Goal: Transaction & Acquisition: Purchase product/service

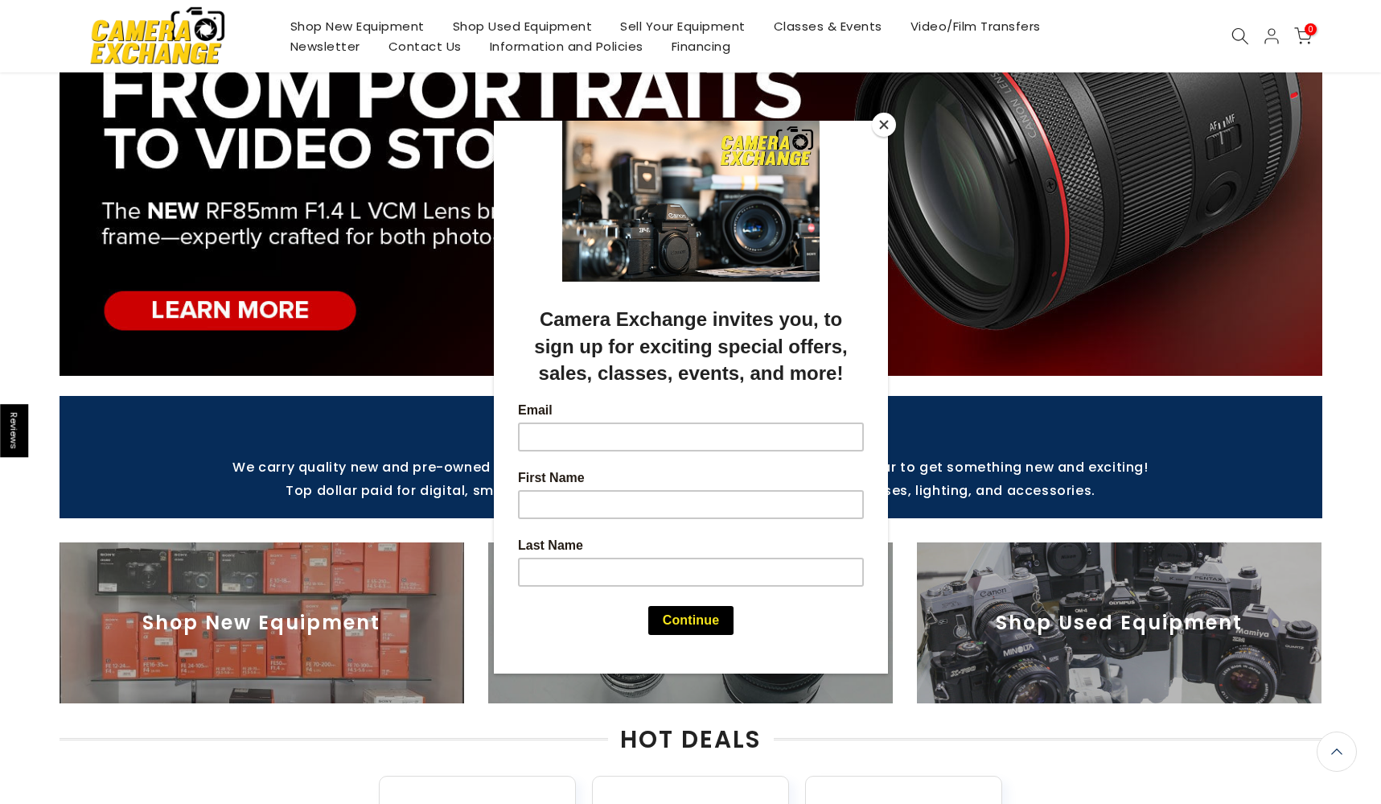
click at [883, 121] on button "Close" at bounding box center [884, 125] width 24 height 24
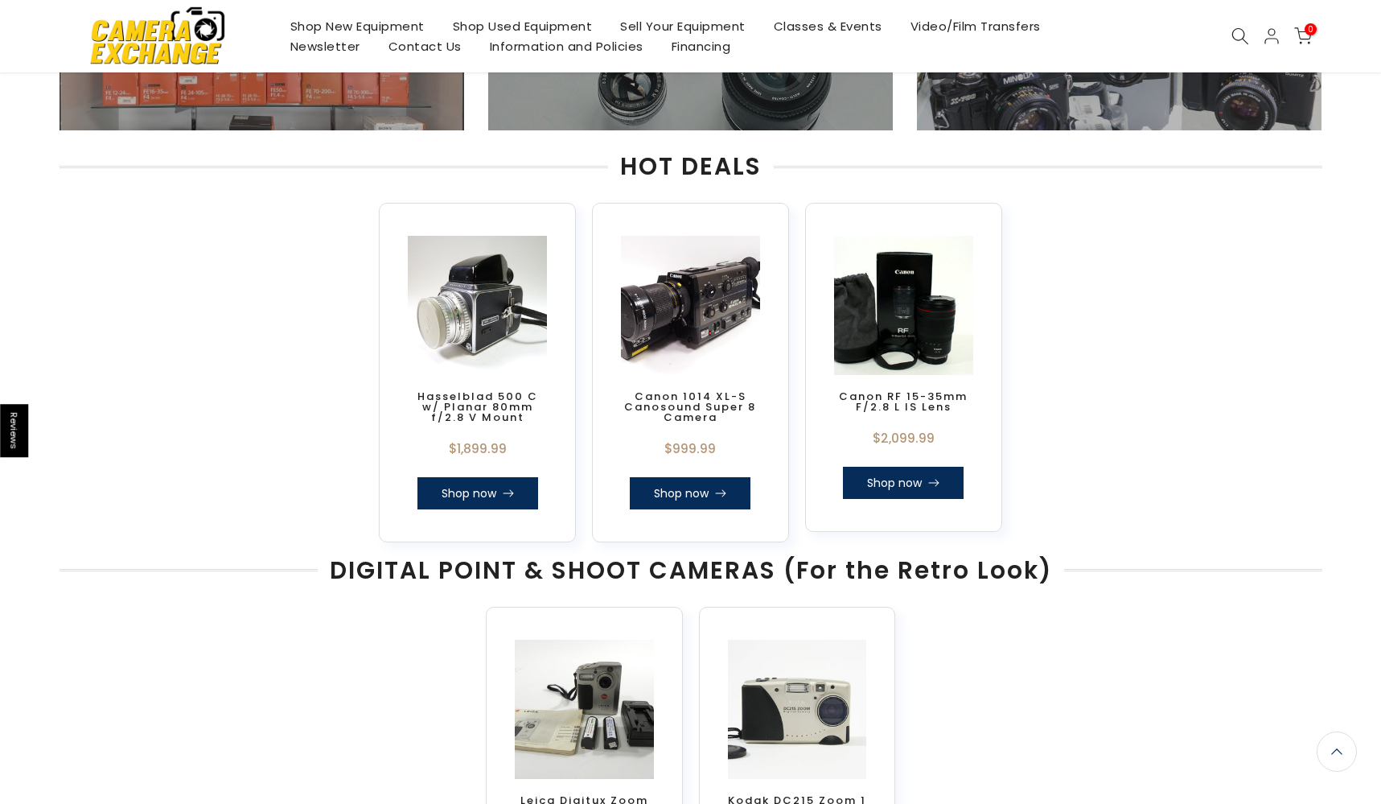
scroll to position [847, 0]
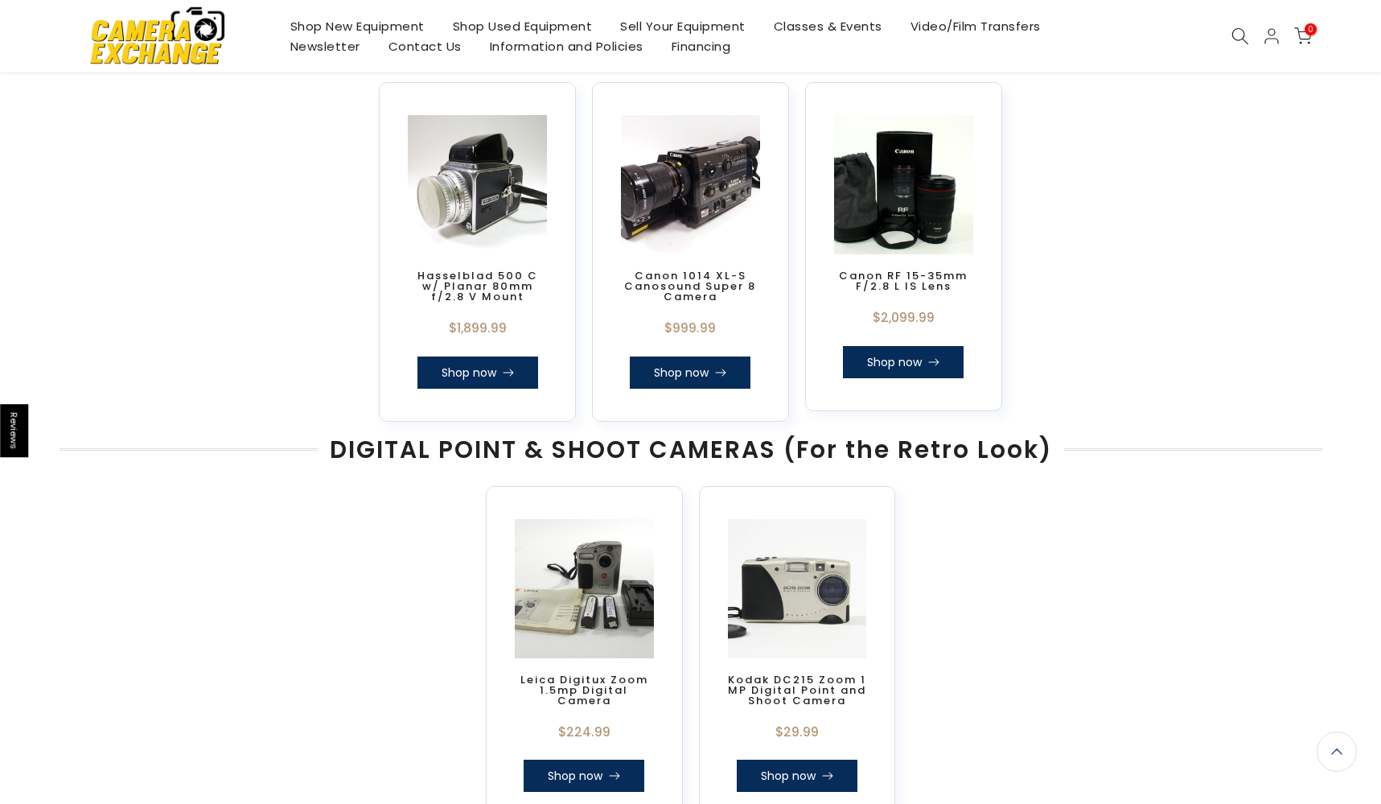
click at [712, 27] on link "Sell Your Equipment" at bounding box center [683, 26] width 154 height 20
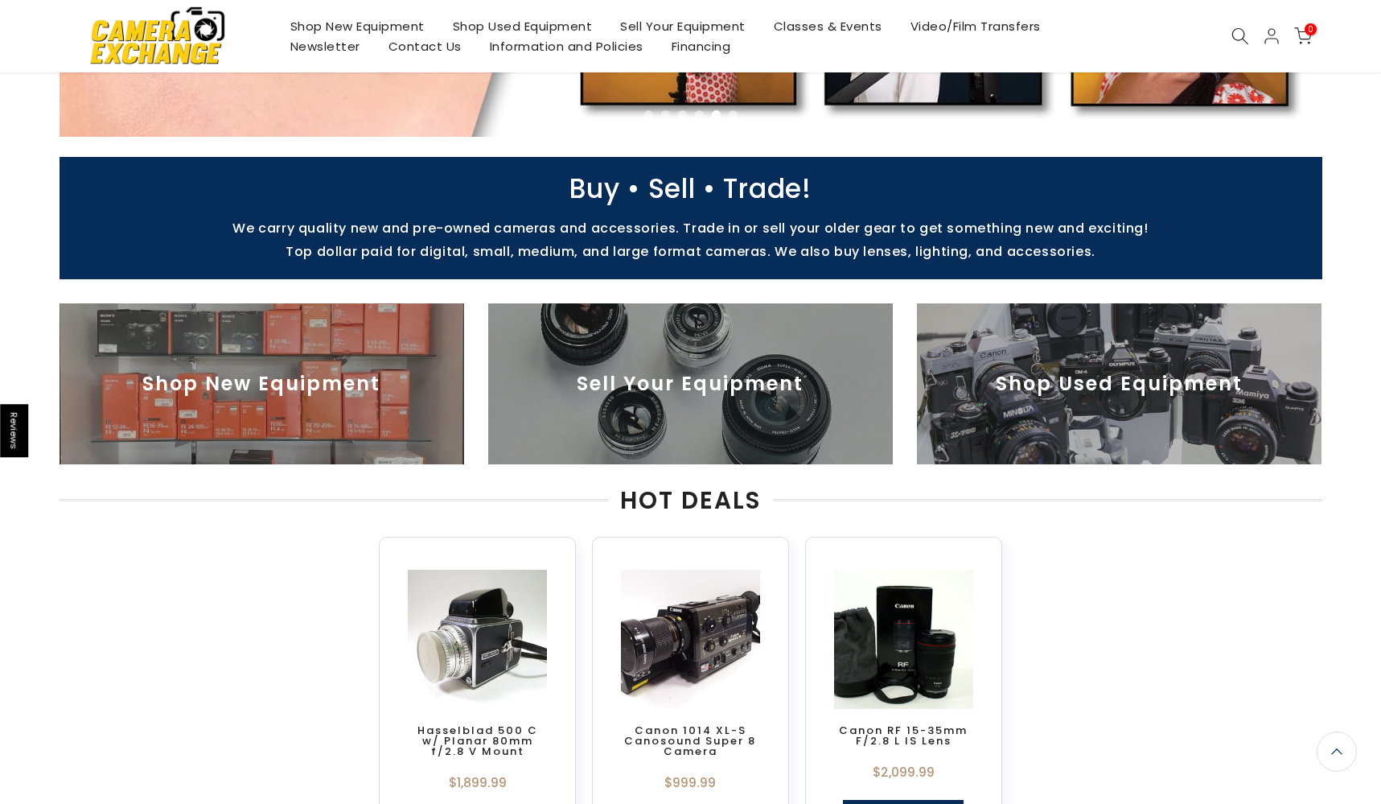
scroll to position [526, 0]
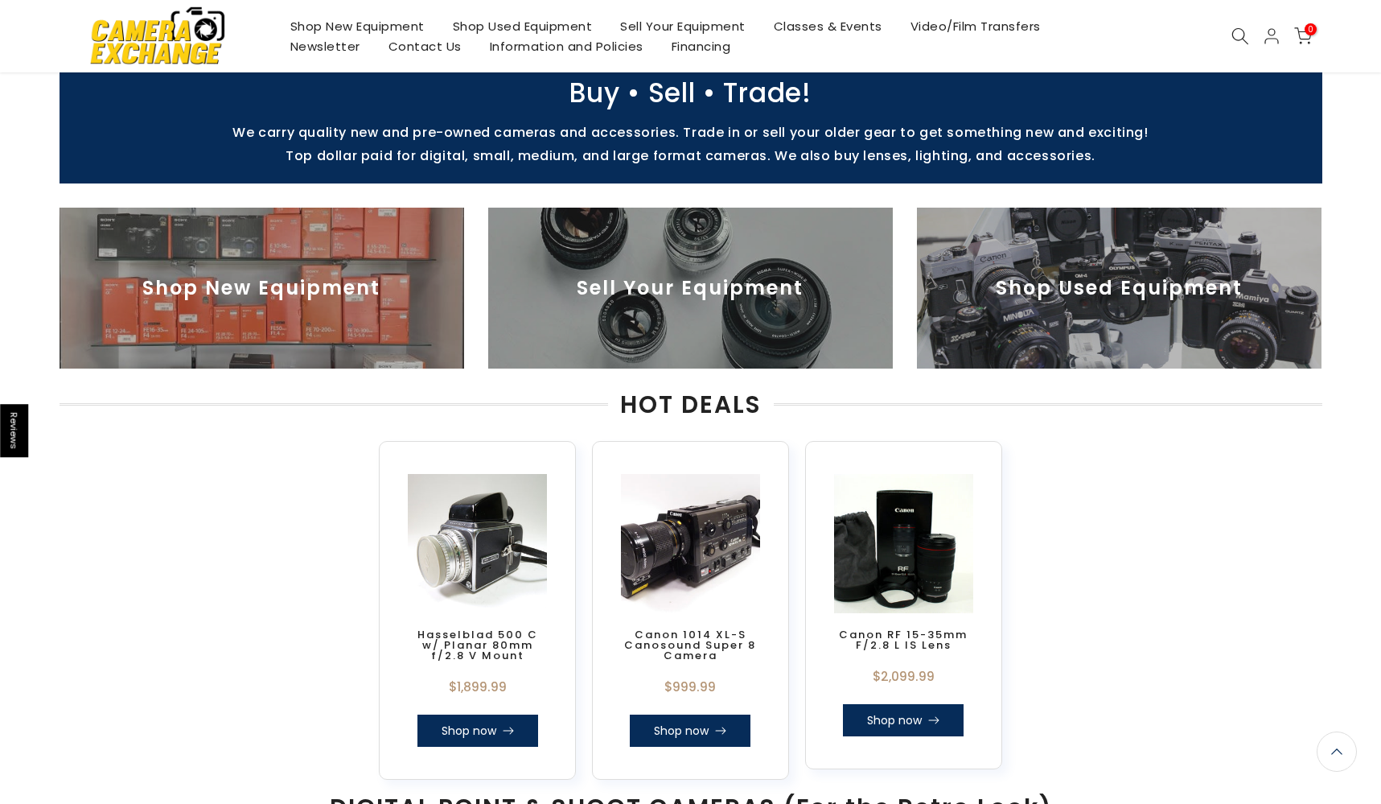
click at [1166, 348] on img at bounding box center [1119, 288] width 405 height 161
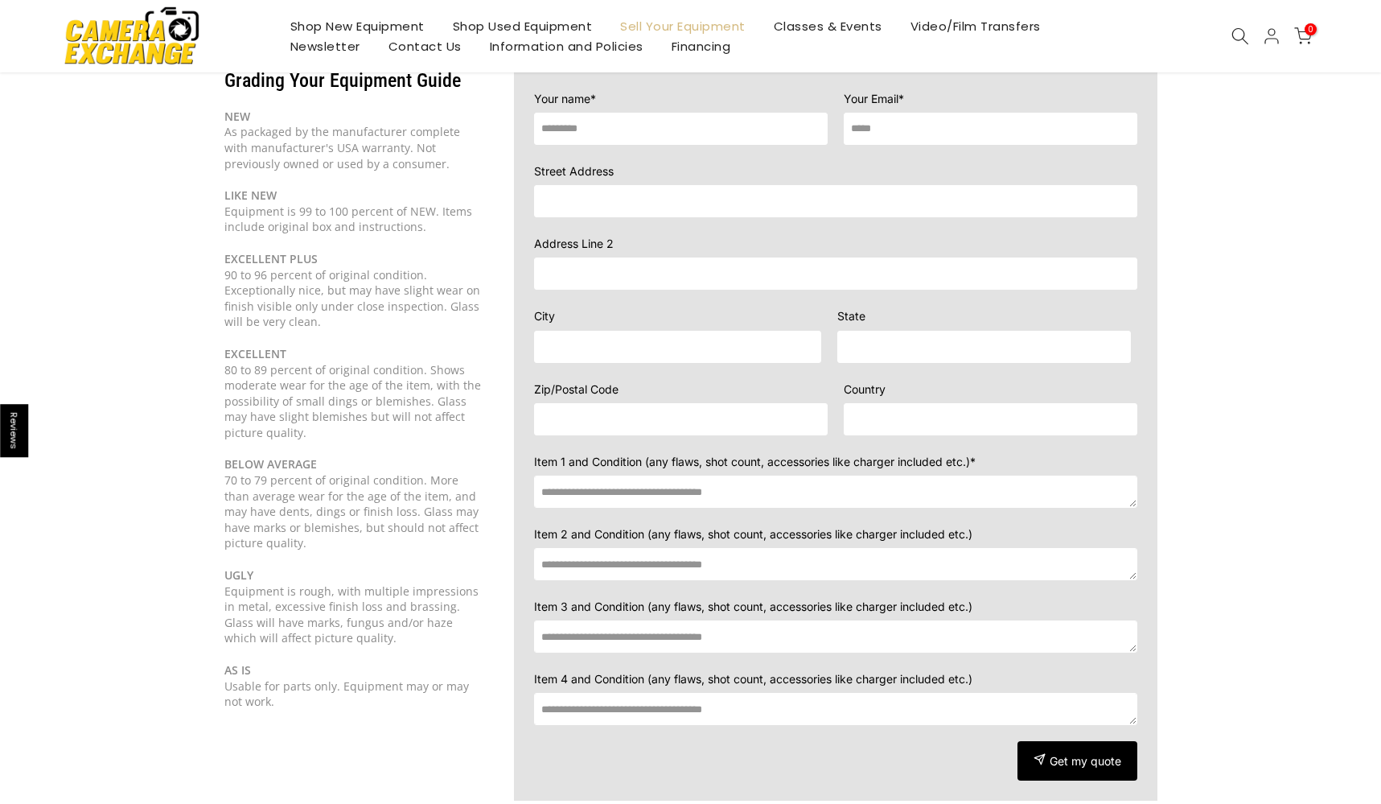
scroll to position [231, 0]
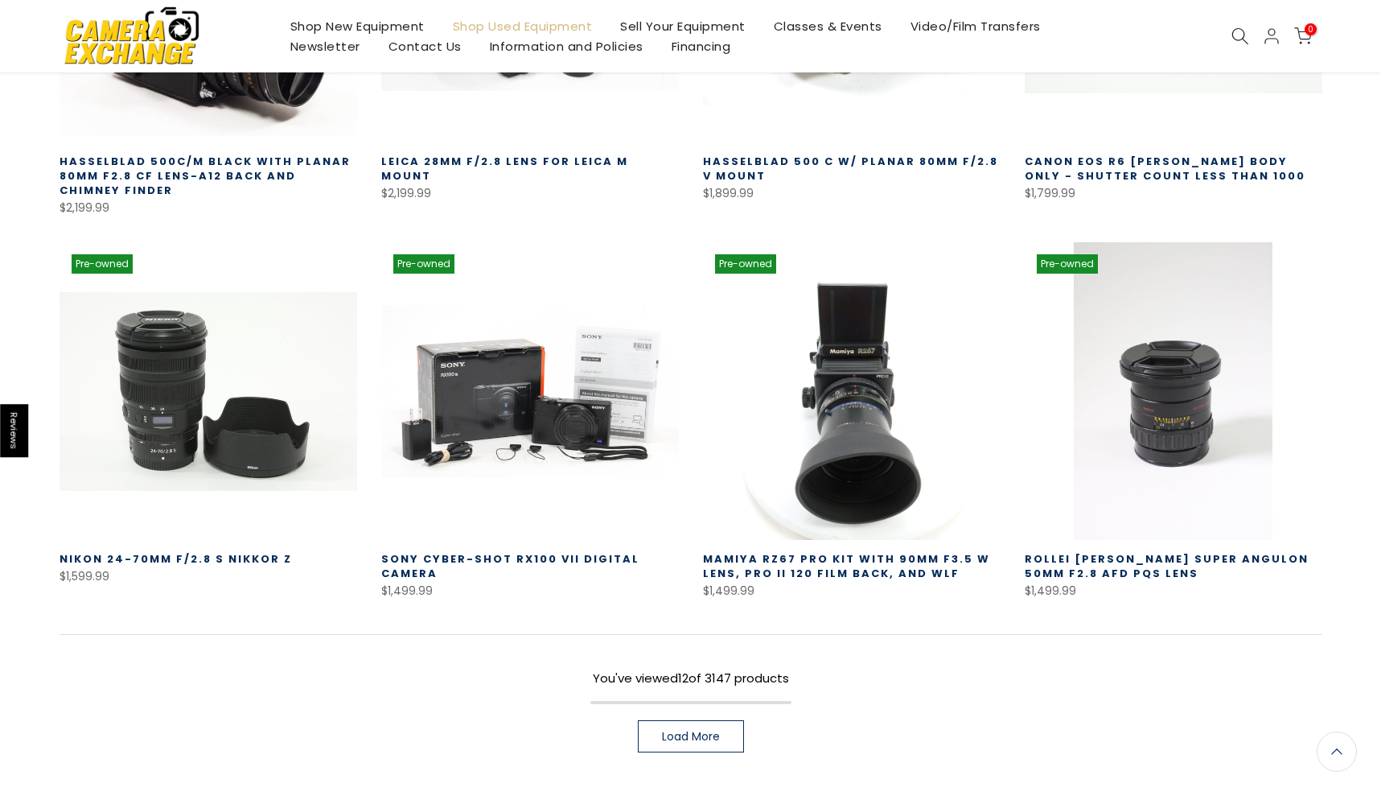
scroll to position [917, 0]
click at [693, 719] on link "Load More" at bounding box center [691, 735] width 106 height 32
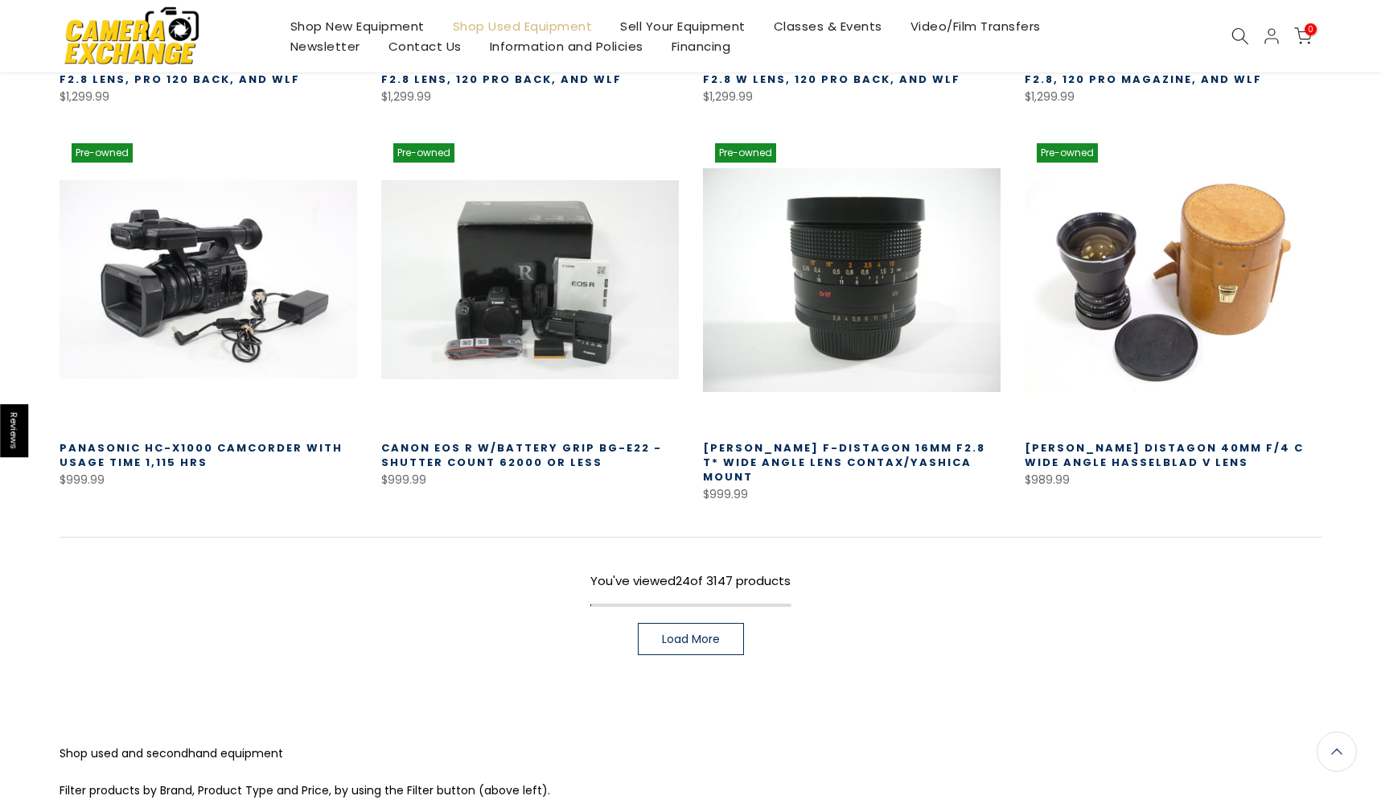
scroll to position [2176, 0]
click at [726, 623] on link "Load More" at bounding box center [691, 639] width 106 height 32
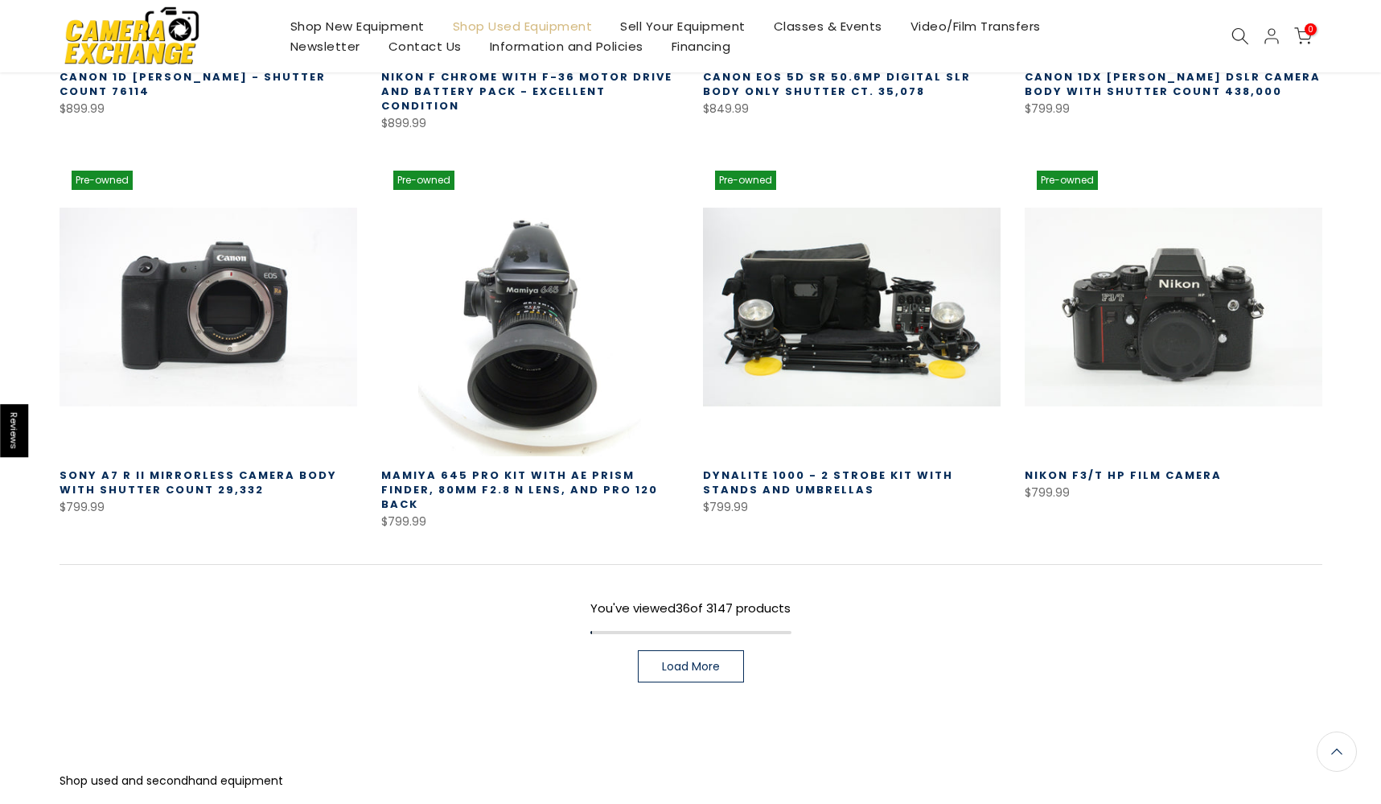
scroll to position [3330, 0]
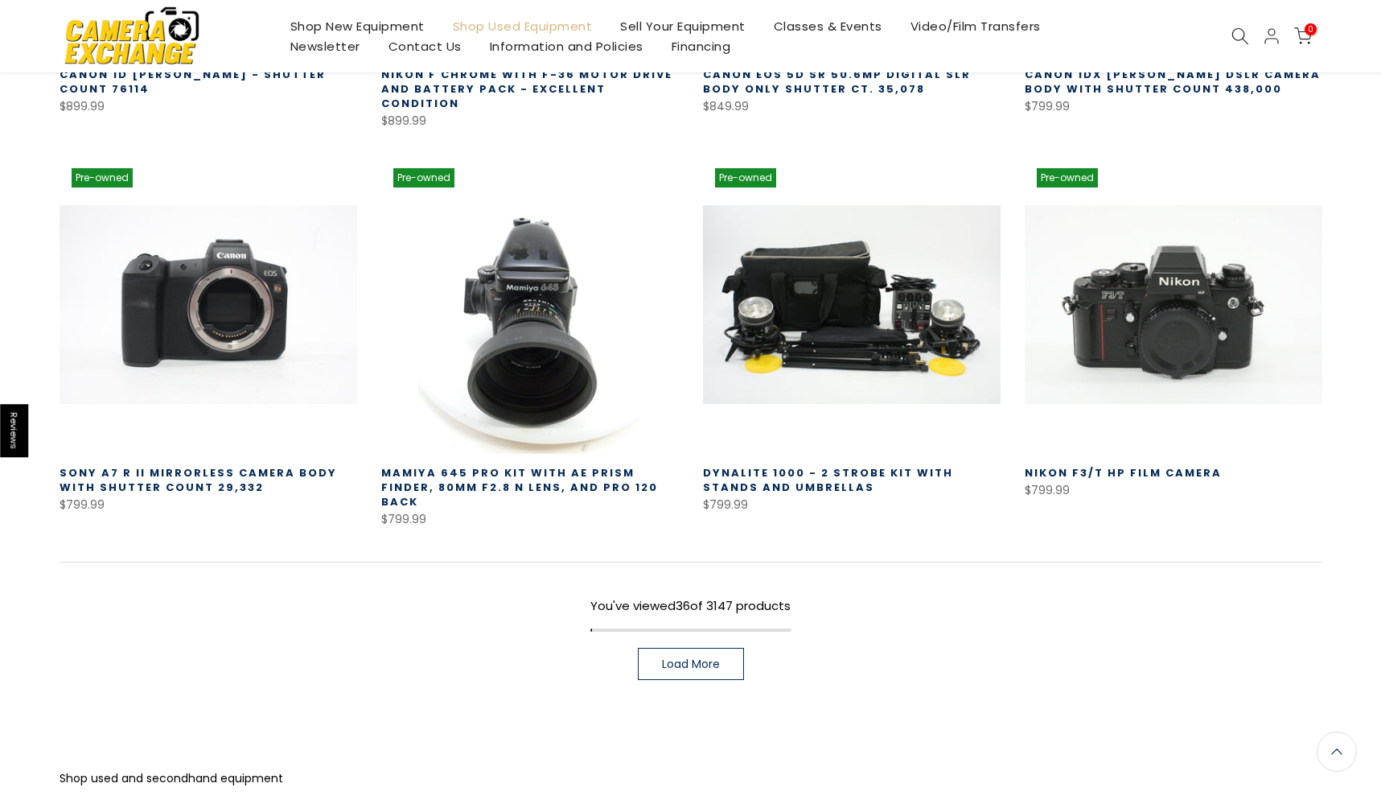
click at [730, 647] on link "Load More" at bounding box center [691, 663] width 106 height 32
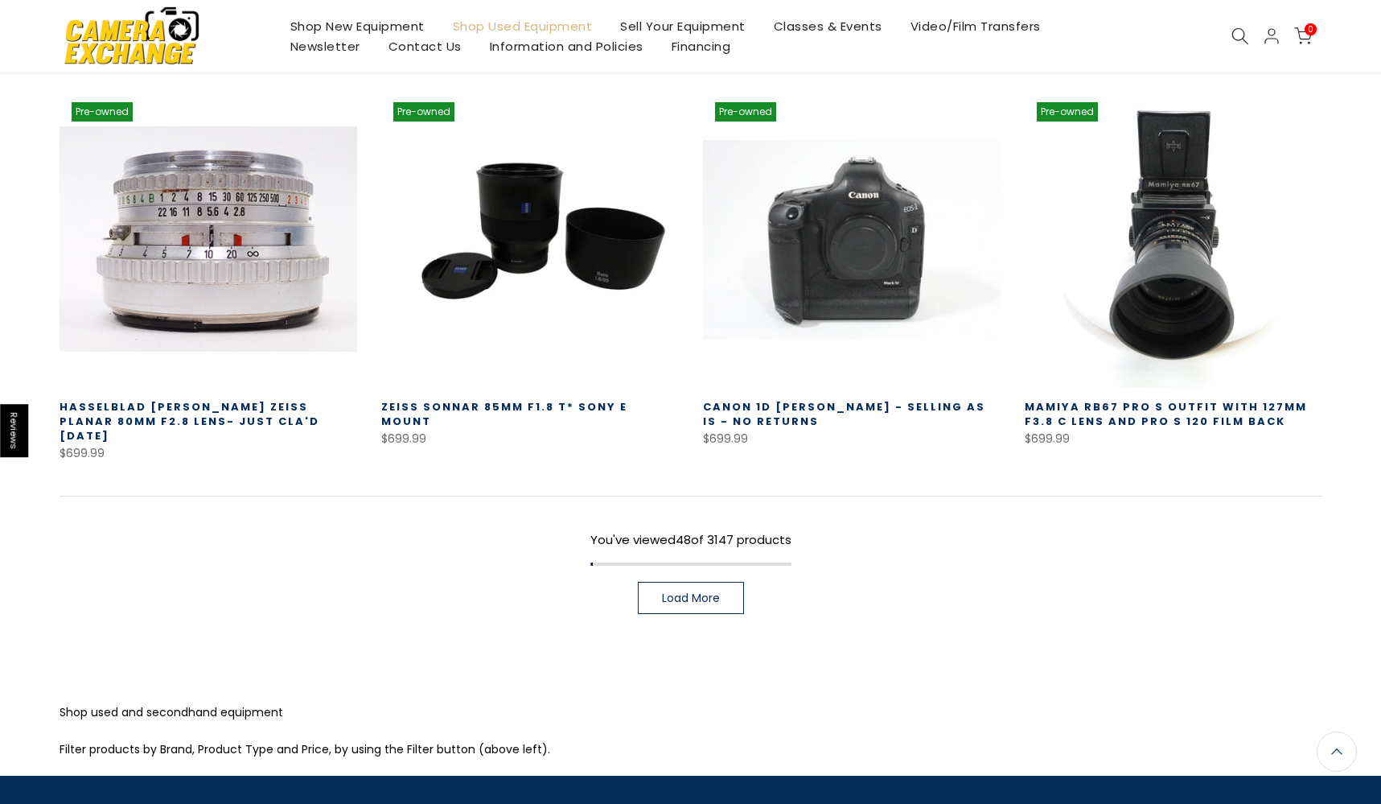
scroll to position [4587, 0]
click at [719, 593] on span "Load More" at bounding box center [691, 598] width 58 height 11
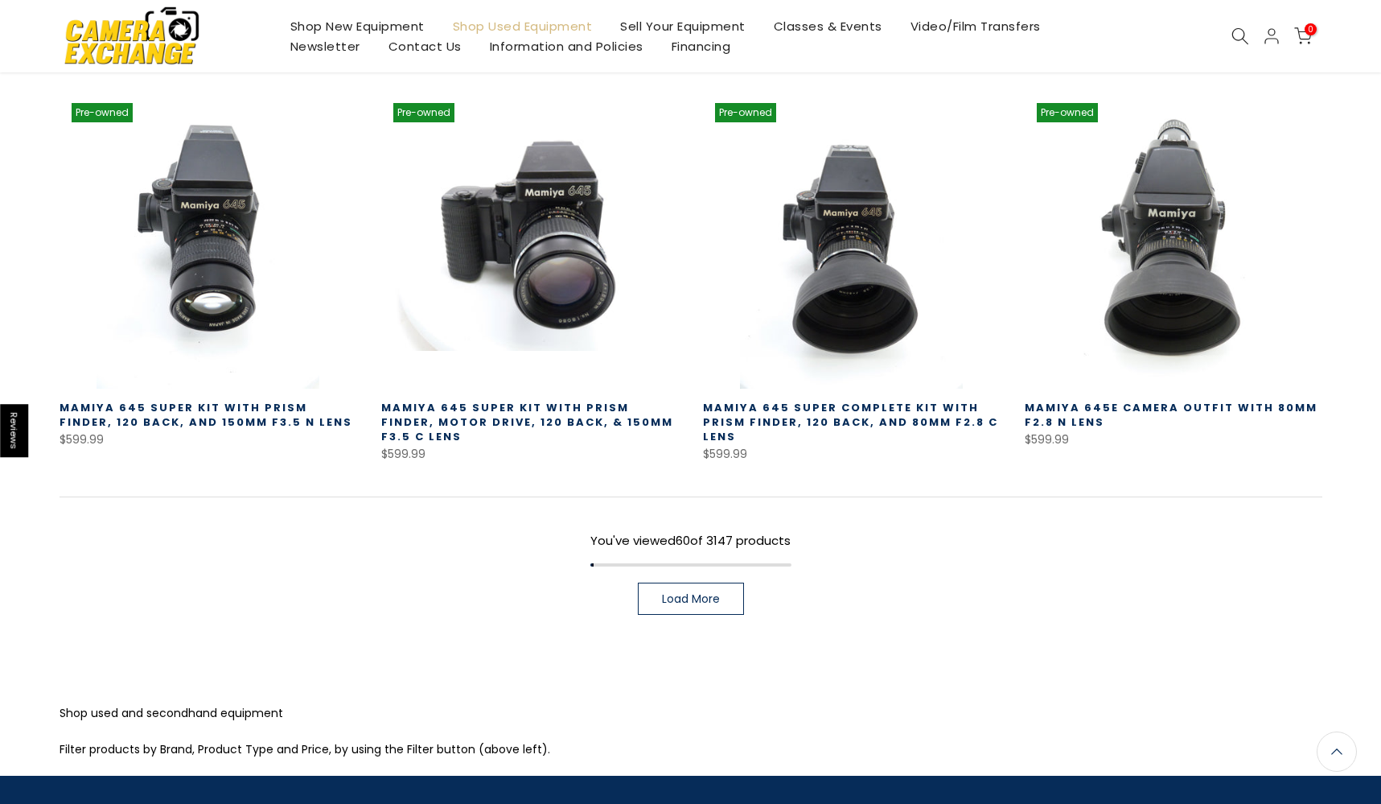
scroll to position [5750, 0]
click at [730, 583] on link "Load More" at bounding box center [691, 599] width 106 height 32
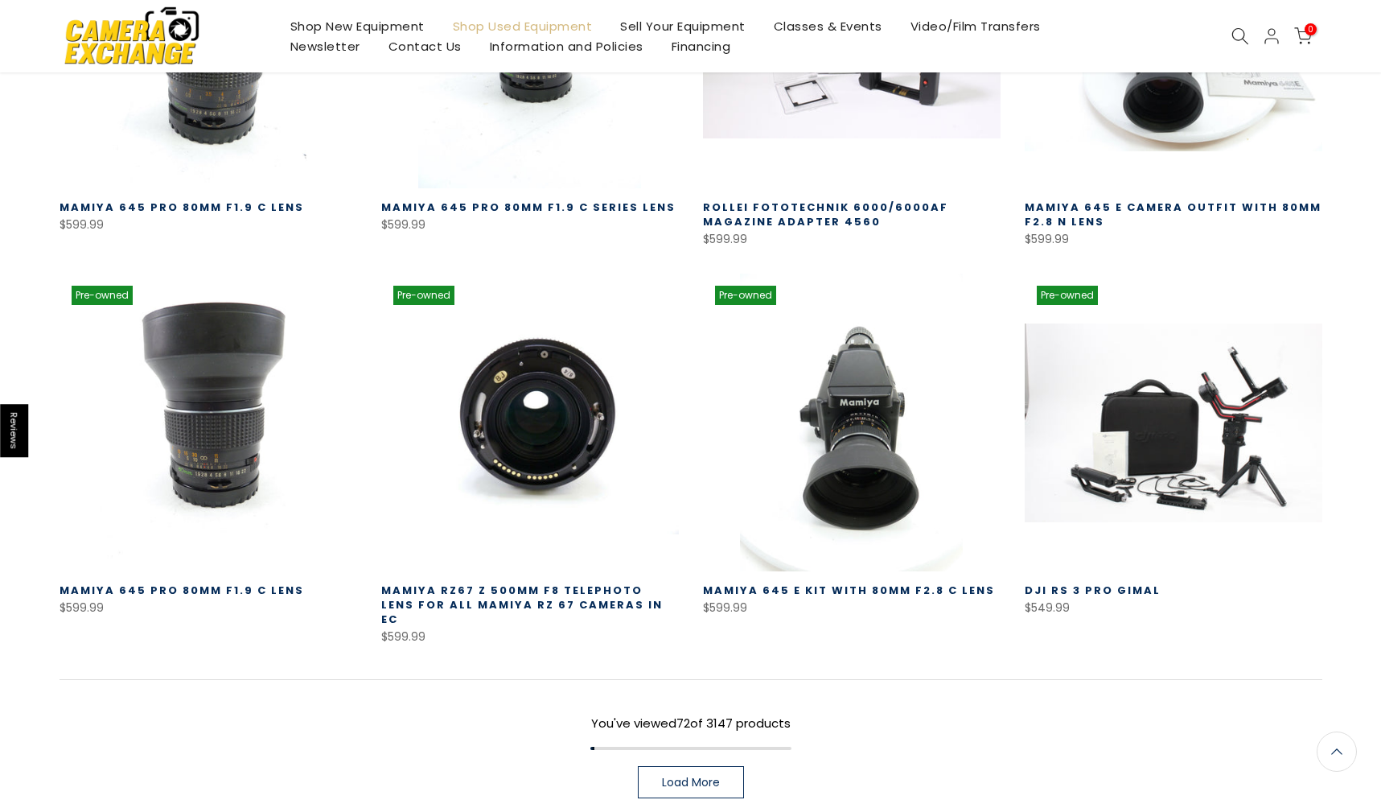
scroll to position [6735, 0]
